Goal: Task Accomplishment & Management: Complete application form

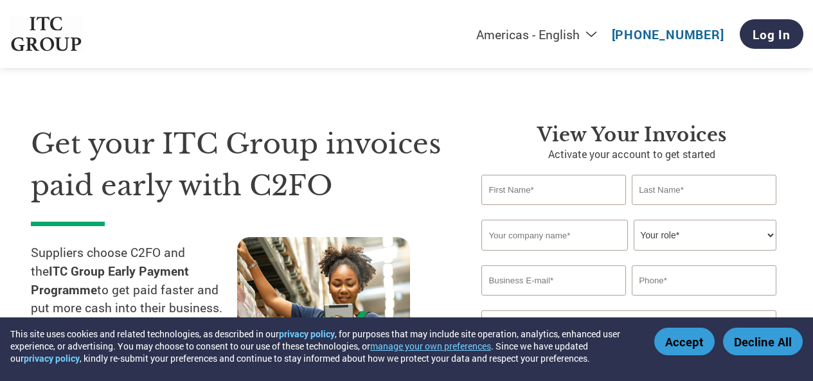
select select "en-[GEOGRAPHIC_DATA]"
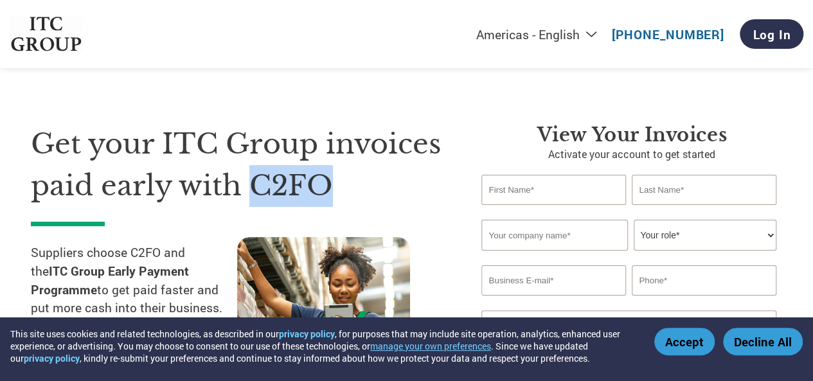
drag, startPoint x: 249, startPoint y: 182, endPoint x: 323, endPoint y: 183, distance: 73.3
click at [323, 183] on h1 "Get your ITC Group invoices paid early with C2FO" at bounding box center [237, 164] width 412 height 83
copy h1 "C2FO"
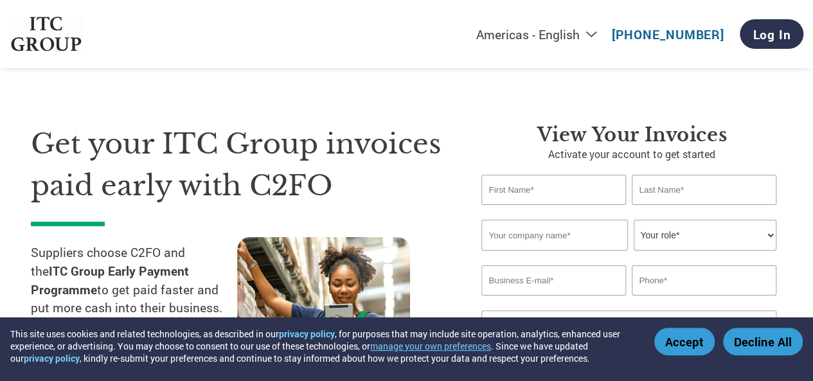
click at [497, 190] on input "text" at bounding box center [553, 190] width 144 height 30
type input "Aroshikha"
click at [682, 192] on input "text" at bounding box center [704, 190] width 144 height 30
type input "[PERSON_NAME]"
click at [555, 243] on input "text" at bounding box center [554, 235] width 146 height 31
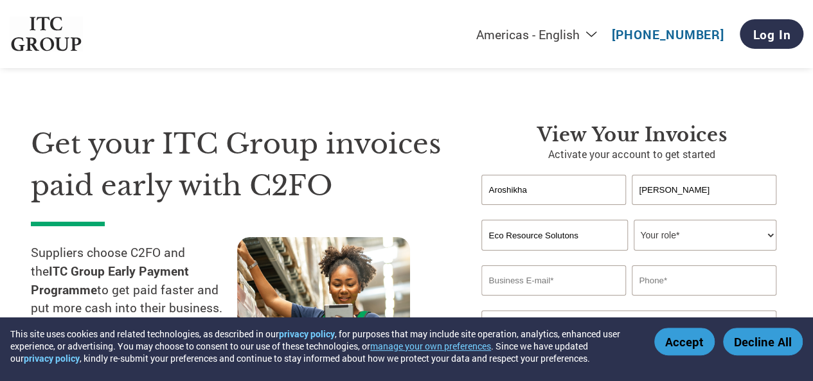
type input "Eco Resource Solutons"
click at [657, 245] on select "Your role* CFO Controller Credit Manager Finance Director Treasurer CEO Preside…" at bounding box center [705, 235] width 142 height 31
select select "OTHER"
click at [634, 220] on select "Your role* CFO Controller Credit Manager Finance Director Treasurer CEO Preside…" at bounding box center [705, 235] width 142 height 31
click at [650, 213] on div "Invalid last name or last name is too long" at bounding box center [704, 210] width 144 height 8
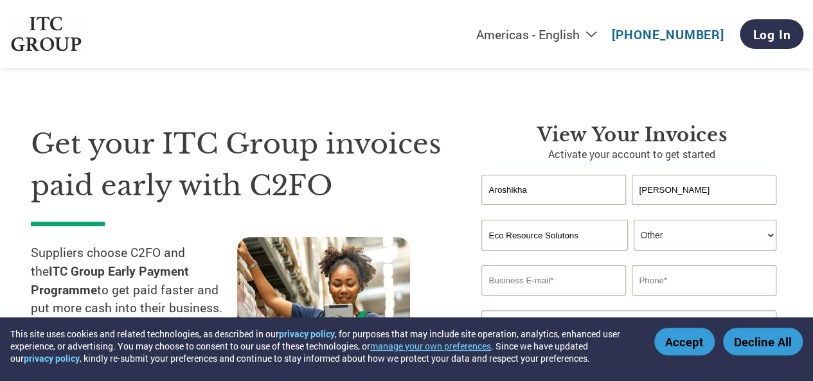
click at [517, 269] on input "email" at bounding box center [553, 280] width 144 height 30
type input "[EMAIL_ADDRESS][DOMAIN_NAME]"
click at [668, 274] on input "text" at bounding box center [704, 280] width 144 height 30
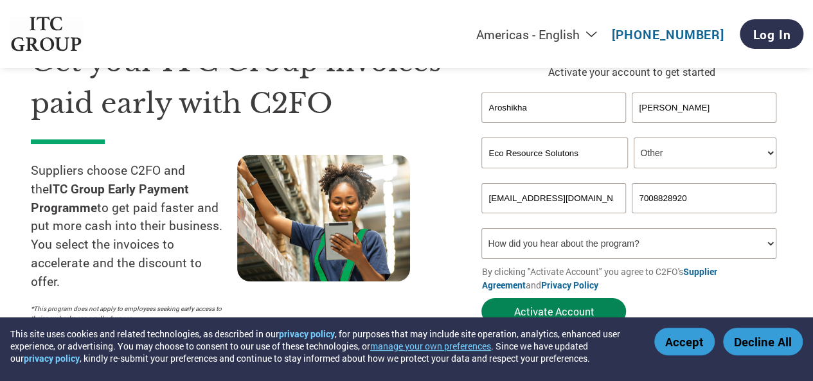
scroll to position [129, 0]
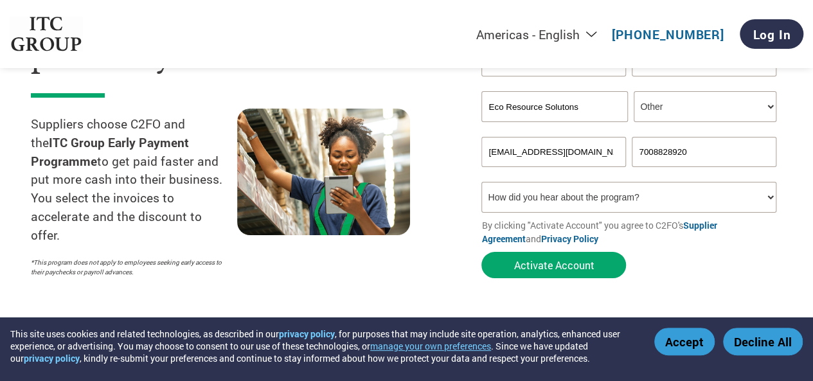
type input "7008828920"
drag, startPoint x: 510, startPoint y: 150, endPoint x: 485, endPoint y: 155, distance: 26.2
click at [485, 155] on input "[EMAIL_ADDRESS][DOMAIN_NAME]" at bounding box center [553, 152] width 144 height 30
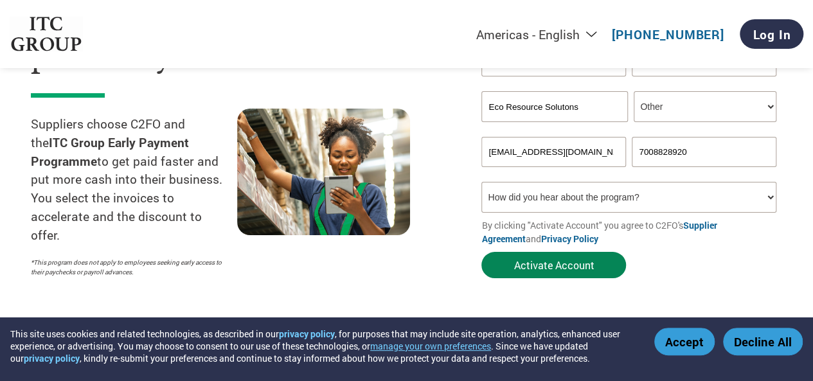
type input "[EMAIL_ADDRESS][DOMAIN_NAME]"
click at [528, 269] on button "Activate Account" at bounding box center [553, 265] width 145 height 26
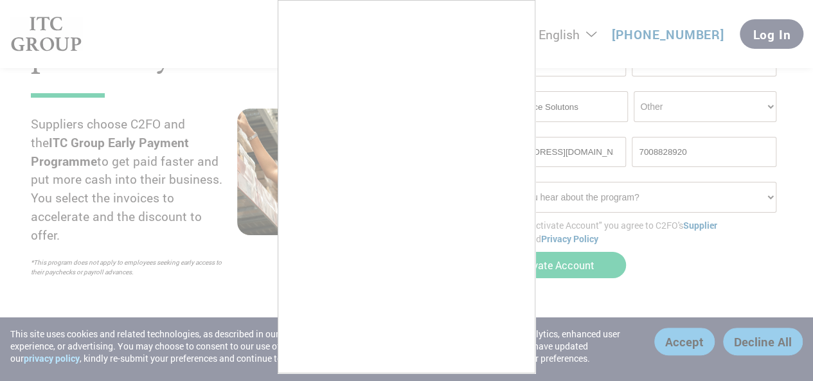
click at [685, 304] on div at bounding box center [406, 190] width 813 height 381
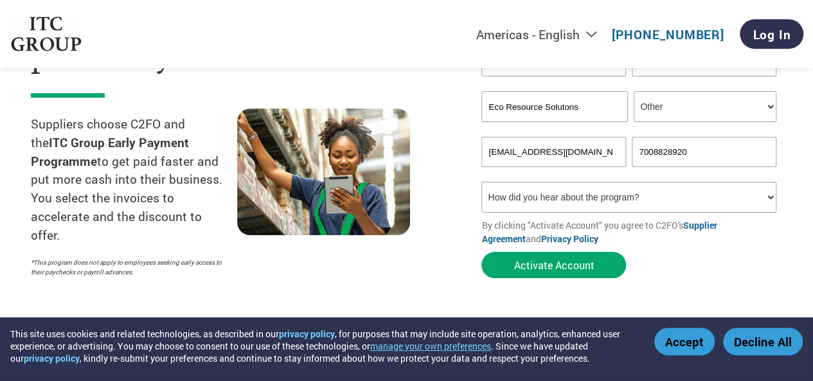
drag, startPoint x: 505, startPoint y: 152, endPoint x: 465, endPoint y: 155, distance: 39.9
click at [465, 155] on div "View your invoices Activate your account to get started [PERSON_NAME] Invalid f…" at bounding box center [622, 140] width 320 height 290
click at [722, 240] on p "By clicking "Activate Account" you agree to C2FO's Supplier Agreement and Priva…" at bounding box center [631, 232] width 301 height 27
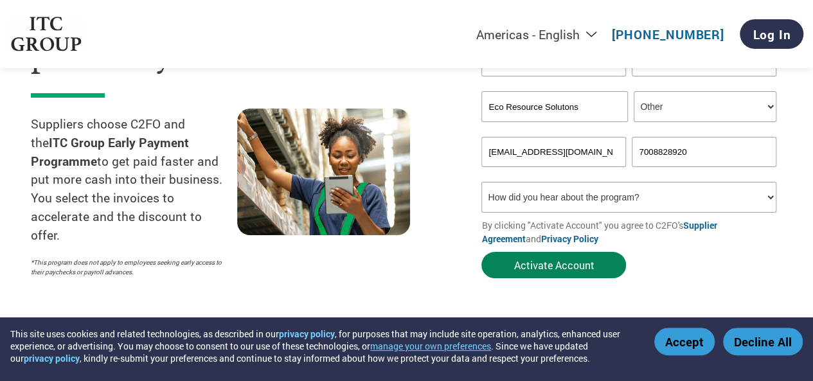
click at [553, 272] on button "Activate Account" at bounding box center [553, 265] width 145 height 26
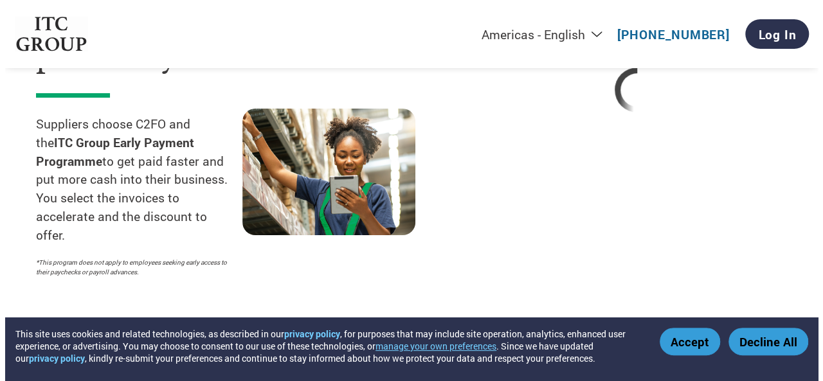
select select "en-[GEOGRAPHIC_DATA]"
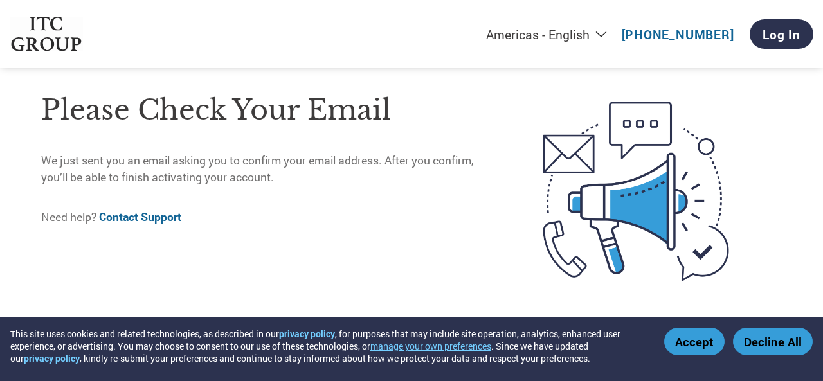
click at [700, 337] on button "Accept" at bounding box center [694, 342] width 60 height 28
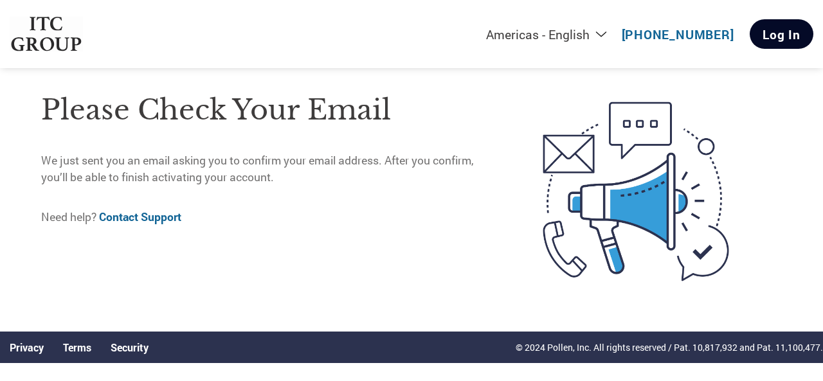
click at [779, 37] on link "Log In" at bounding box center [781, 34] width 64 height 30
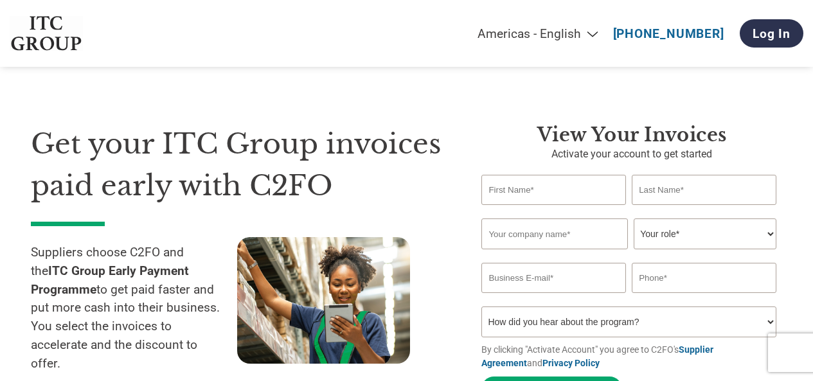
select select "en-[GEOGRAPHIC_DATA]"
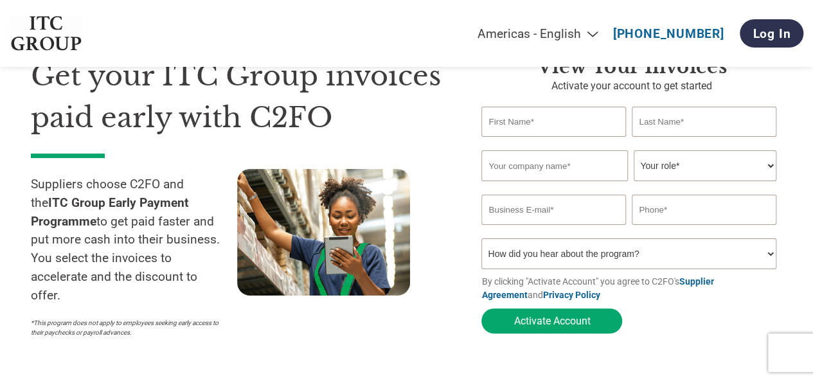
scroll to position [64, 0]
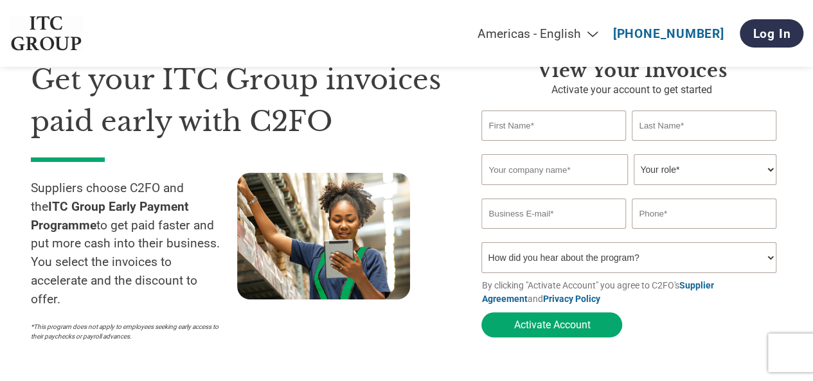
click at [504, 123] on input "text" at bounding box center [553, 126] width 144 height 30
type input "Aroshikha"
click at [680, 128] on input "text" at bounding box center [704, 126] width 144 height 30
type input "[PERSON_NAME]"
click at [617, 174] on input "text" at bounding box center [554, 169] width 146 height 31
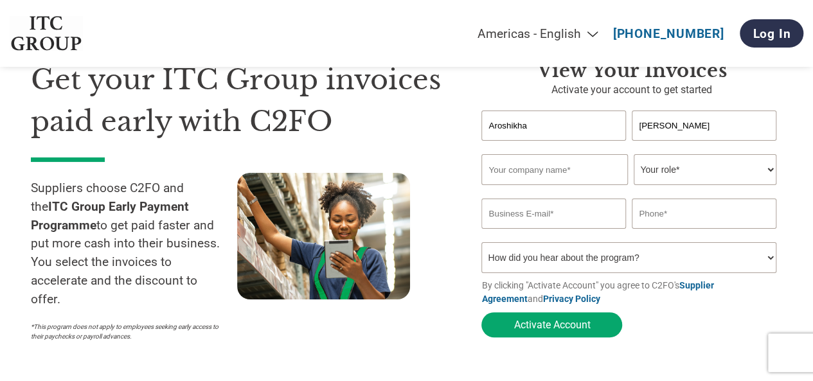
type input "Eco Resource Solutons"
click at [674, 177] on select "Your role* CFO Controller Credit Manager Finance Director Treasurer CEO Preside…" at bounding box center [705, 169] width 142 height 31
select select "OFFICE_MANAGER"
click at [634, 156] on select "Your role* CFO Controller Credit Manager Finance Director Treasurer CEO Preside…" at bounding box center [705, 169] width 142 height 31
click at [518, 218] on input "email" at bounding box center [553, 214] width 144 height 30
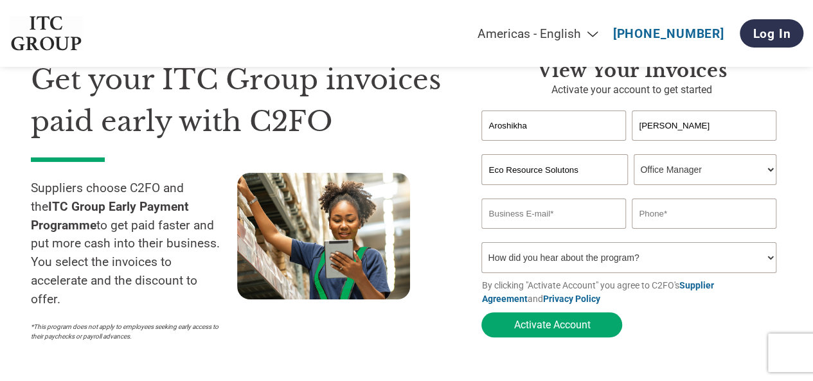
type input "[EMAIL_ADDRESS][DOMAIN_NAME]"
click at [658, 222] on input "text" at bounding box center [704, 214] width 144 height 30
type input "7008828920"
click at [654, 260] on select "How did you hear about the program? Received a letter Email Social Media Online…" at bounding box center [628, 257] width 294 height 31
select select "Email"
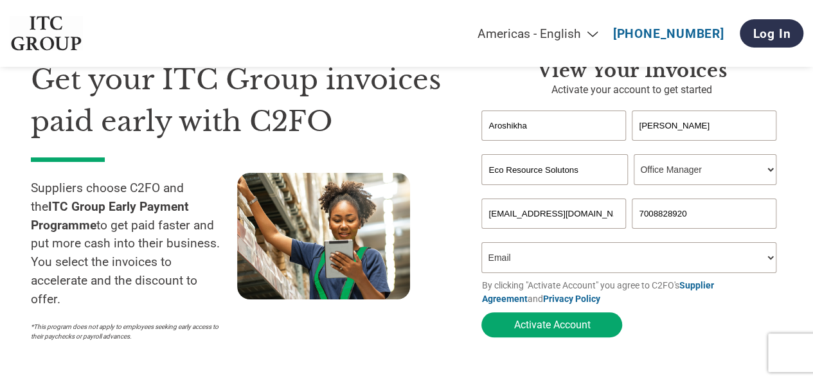
click at [481, 245] on select "How did you hear about the program? Received a letter Email Social Media Online…" at bounding box center [628, 257] width 294 height 31
click at [544, 264] on select "How did you hear about the program? Received a letter Email Social Media Online…" at bounding box center [628, 257] width 294 height 31
click at [454, 228] on div "Get your ITC Group invoices paid early with C2FO Suppliers choose C2FO and the …" at bounding box center [246, 203] width 431 height 289
click at [539, 323] on button "Activate Account" at bounding box center [551, 324] width 141 height 25
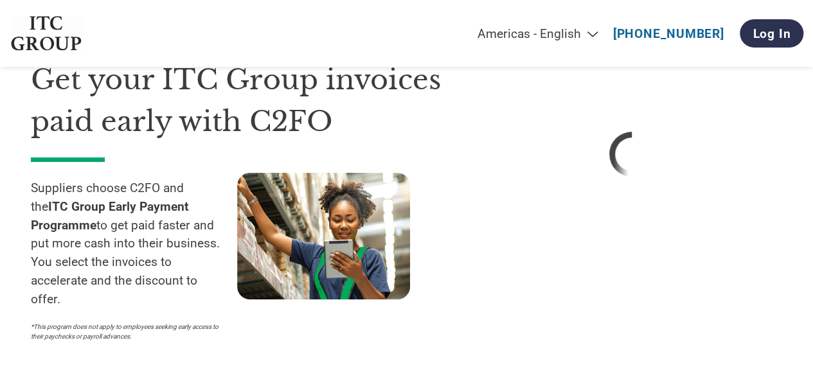
select select "en-[GEOGRAPHIC_DATA]"
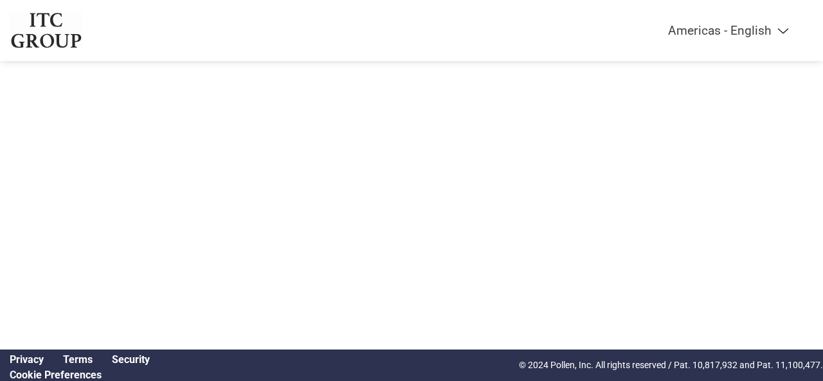
select select "en-[GEOGRAPHIC_DATA]"
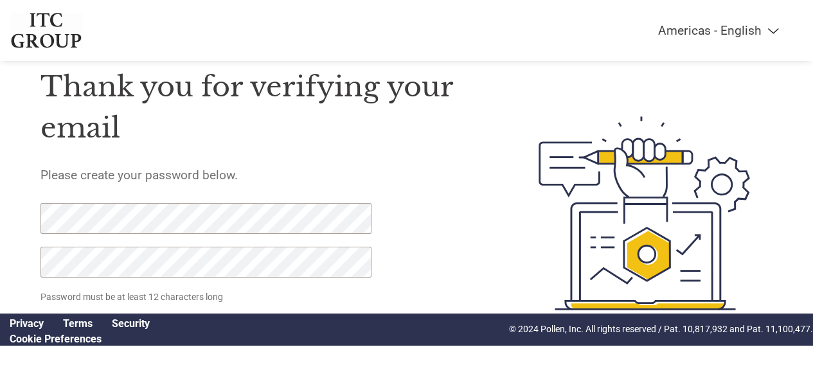
scroll to position [66, 0]
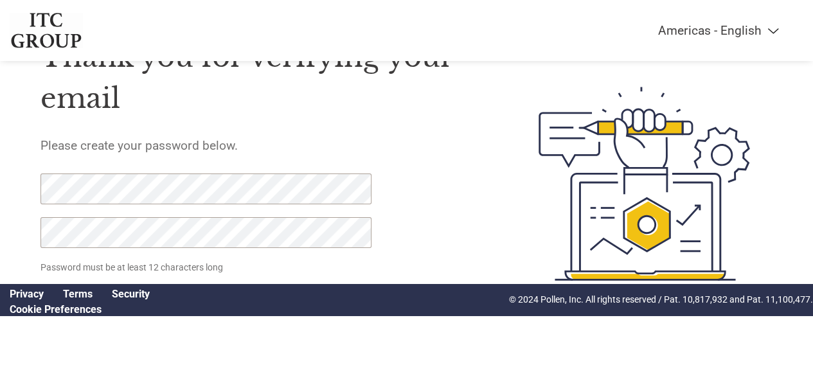
click at [39, 293] on link "Privacy" at bounding box center [27, 294] width 34 height 12
click at [0, 218] on div "Thank you for verifying your email Please create your password below. Password …" at bounding box center [406, 184] width 813 height 332
click at [30, 188] on div "Thank you for verifying your email Please create your password below. Password …" at bounding box center [406, 184] width 813 height 332
click at [28, 183] on div "Thank you for verifying your email Please create your password below. Password …" at bounding box center [406, 184] width 813 height 332
click at [12, 231] on div "Thank you for verifying your email Please create your password below. Password …" at bounding box center [406, 184] width 813 height 332
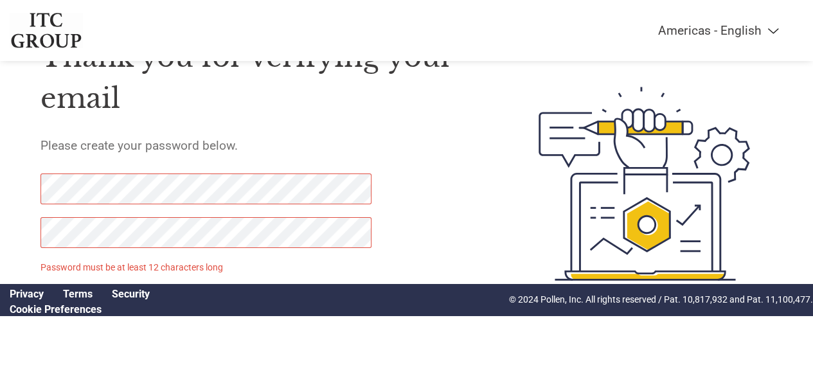
click at [38, 294] on link "Privacy" at bounding box center [27, 294] width 34 height 12
click at [28, 188] on div "Thank you for verifying your email Please create your password below. Password …" at bounding box center [406, 184] width 813 height 332
click at [0, 240] on div "Thank you for verifying your email Please create your password below. Password …" at bounding box center [406, 184] width 813 height 332
click at [406, 178] on div "Thank you for verifying your email Please create your password below. Password …" at bounding box center [259, 184] width 439 height 332
